Goal: Task Accomplishment & Management: Use online tool/utility

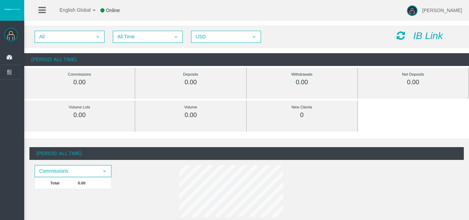
click at [423, 36] on icon "IB Link" at bounding box center [428, 35] width 30 height 11
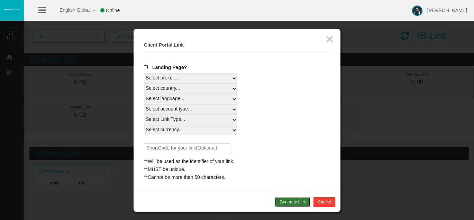
click at [288, 202] on button "Generate Link" at bounding box center [292, 203] width 35 height 10
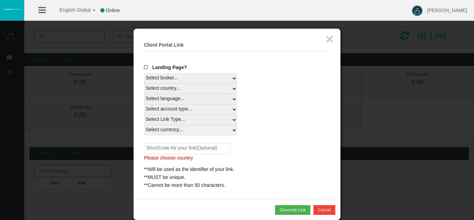
click at [234, 89] on select "Select country... Rest of the World" at bounding box center [190, 89] width 93 height 10
click at [144, 84] on select "Select country... Rest of the World" at bounding box center [190, 89] width 93 height 10
click at [233, 87] on select "Select country... Rest of the World" at bounding box center [190, 89] width 93 height 10
select select
click at [144, 84] on select "Select country... Rest of the World" at bounding box center [190, 89] width 93 height 10
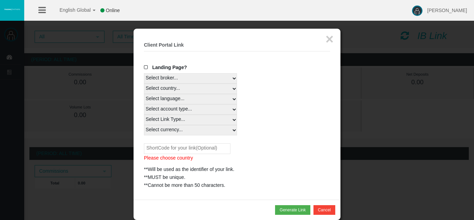
click at [236, 101] on select "Select language... English Japanese Chinese Portuguese Spanish Czech German Fre…" at bounding box center [190, 99] width 93 height 10
select select
click at [144, 94] on select "Select language... English Japanese Chinese Portuguese Spanish Czech German Fre…" at bounding box center [190, 99] width 93 height 10
click at [234, 109] on select "Select account type... All Platforms Trade Copy MT4 LiveFloatingSpreadAccount M…" at bounding box center [190, 109] width 93 height 10
select select
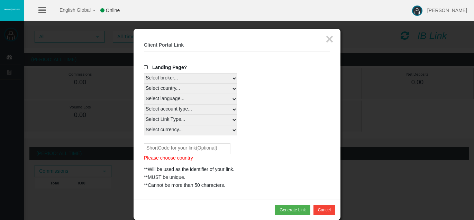
click at [144, 104] on select "Select account type... All Platforms Trade Copy MT4 LiveFloatingSpreadAccount M…" at bounding box center [190, 109] width 93 height 10
click at [235, 119] on select "Select Link Type... Real" at bounding box center [190, 120] width 93 height 10
select select "Real"
click at [144, 115] on select "Select Link Type... Real" at bounding box center [190, 120] width 93 height 10
click at [232, 129] on select "Select currency... All Currencies" at bounding box center [190, 130] width 93 height 10
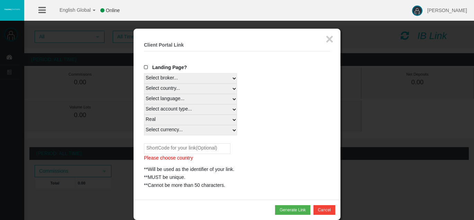
select select "All Currencies"
click at [144, 125] on select "Select currency... All Currencies" at bounding box center [190, 130] width 93 height 10
click at [290, 208] on button "Generate Link" at bounding box center [292, 211] width 35 height 10
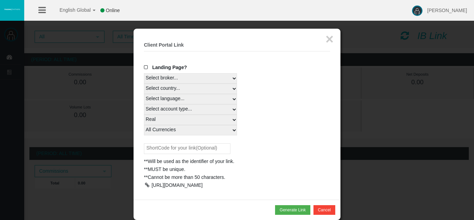
click at [147, 186] on div at bounding box center [147, 185] width 6 height 5
click at [330, 36] on button "×" at bounding box center [330, 39] width 8 height 14
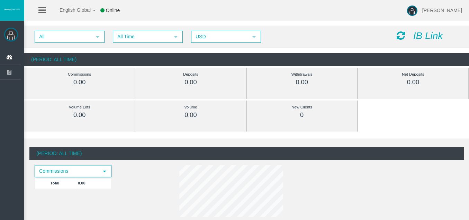
click at [106, 172] on span "select" at bounding box center [105, 172] width 6 height 6
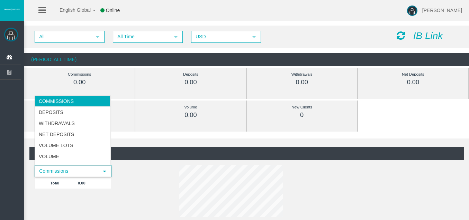
click at [106, 172] on span "select" at bounding box center [105, 172] width 6 height 6
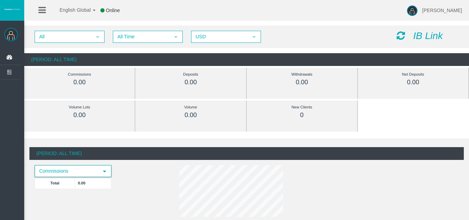
click at [40, 10] on icon at bounding box center [41, 10] width 7 height 9
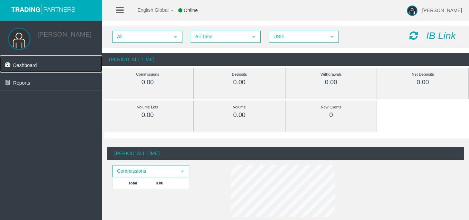
click at [26, 68] on span "Dashboard" at bounding box center [25, 66] width 24 height 6
click at [18, 84] on span "Reports" at bounding box center [21, 83] width 17 height 6
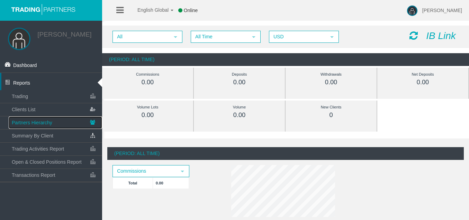
click at [41, 126] on span "Partners Hierarchy" at bounding box center [32, 123] width 40 height 6
